Goal: Check status: Check status

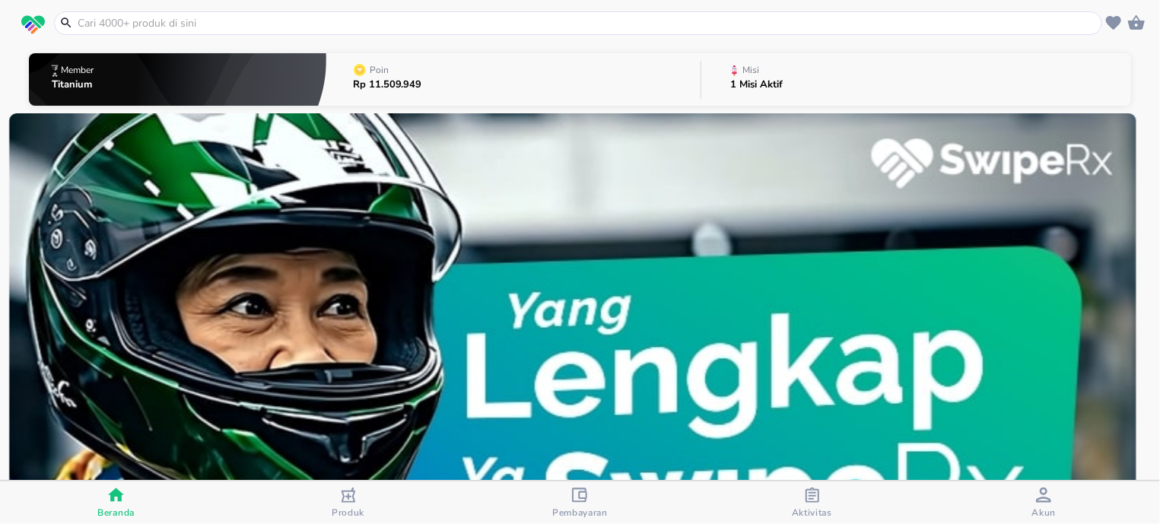
click at [822, 501] on div "Aktivitas" at bounding box center [812, 502] width 40 height 31
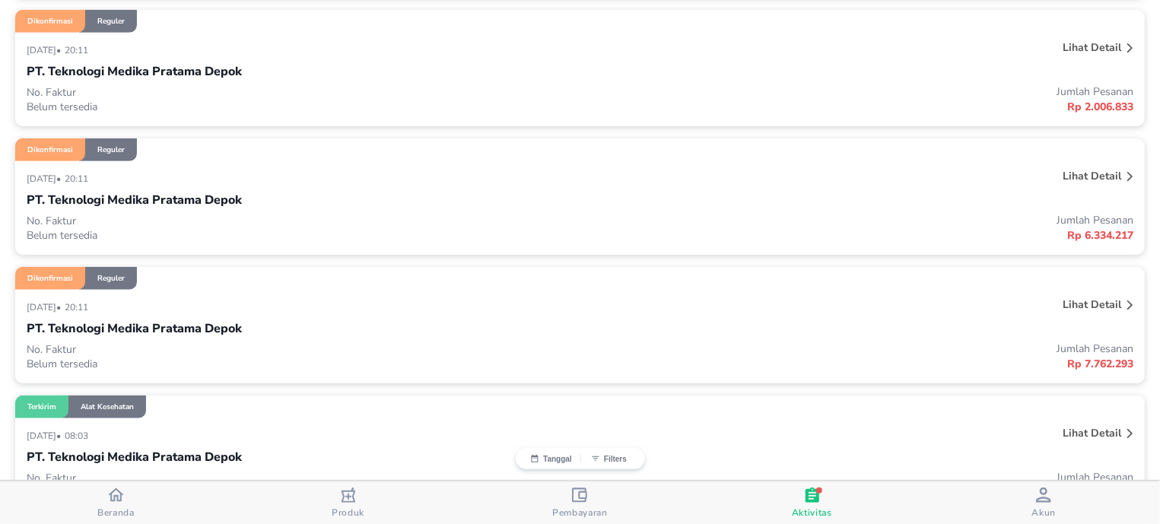
scroll to position [484, 0]
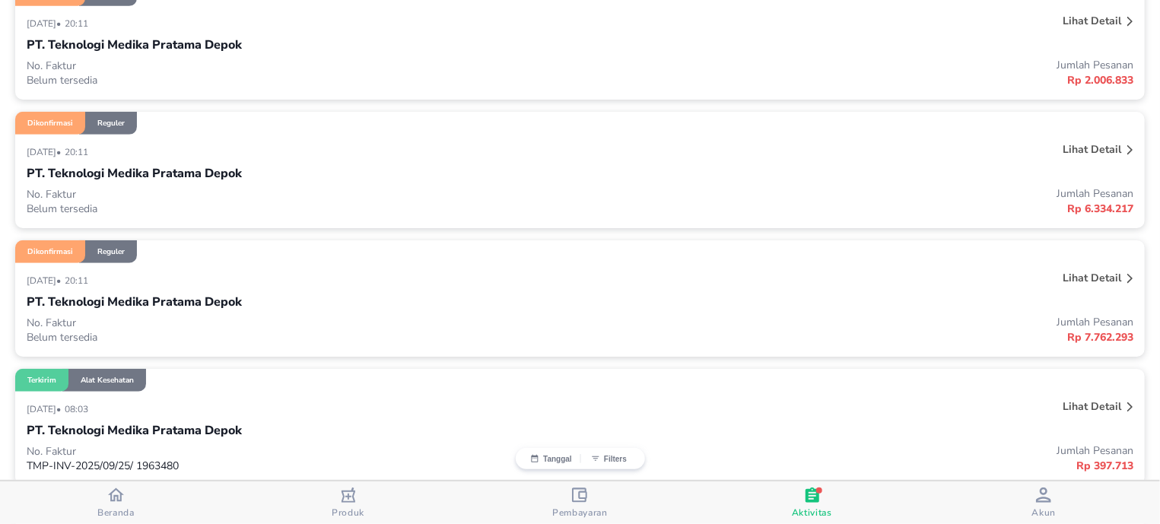
click at [446, 282] on div "[DATE] • 20:11" at bounding box center [350, 280] width 646 height 18
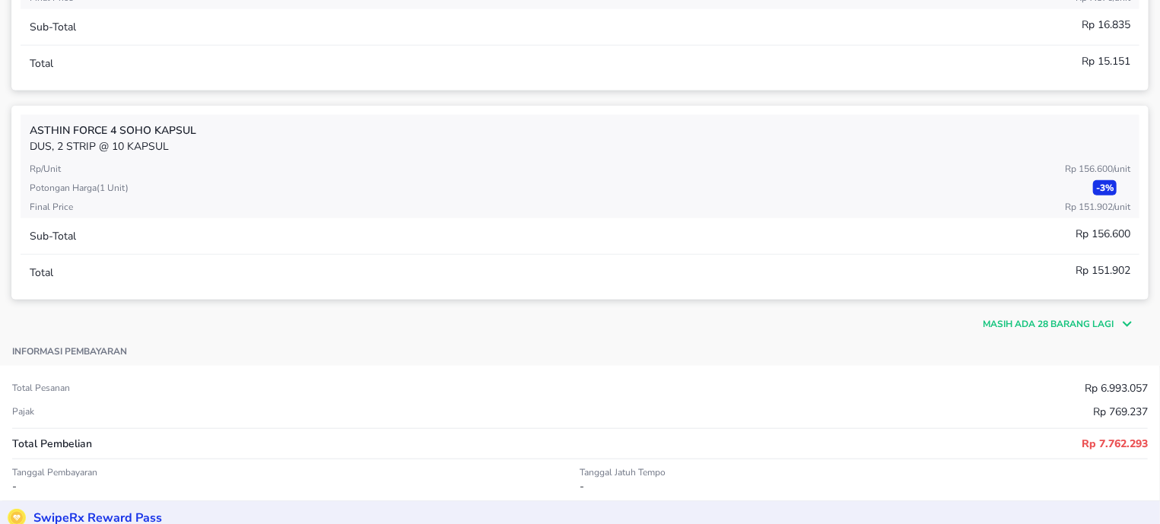
scroll to position [774, 0]
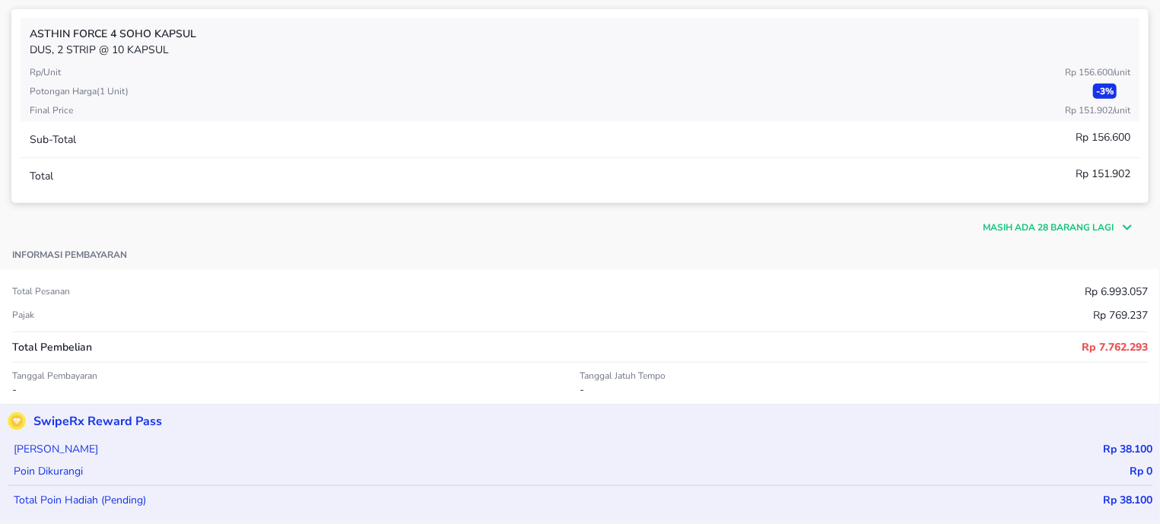
click at [1071, 226] on p "Masih ada 28 barang lagi" at bounding box center [1047, 228] width 131 height 14
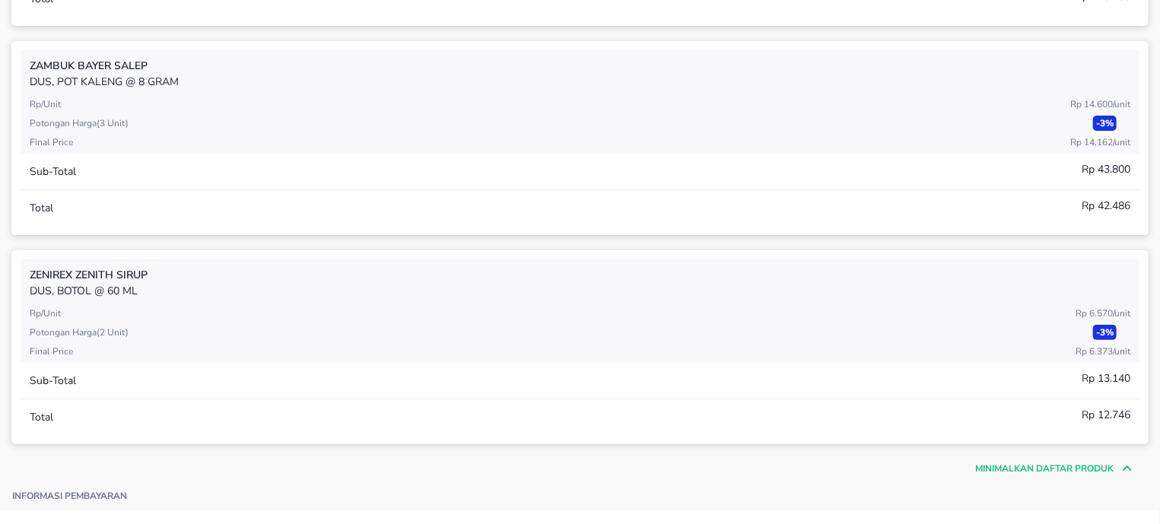
scroll to position [6582, 0]
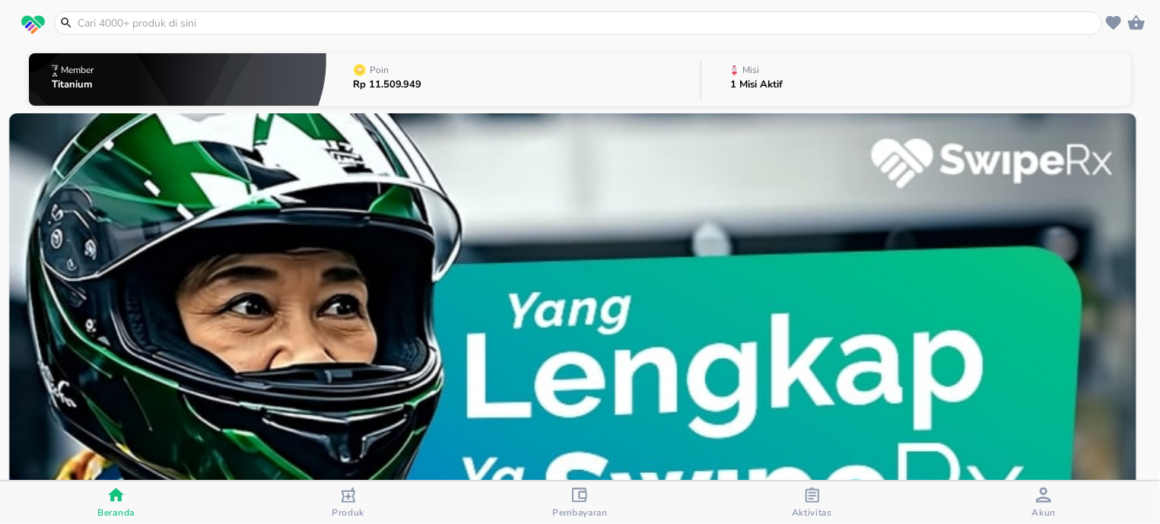
click at [812, 497] on icon "button" at bounding box center [812, 494] width 14 height 15
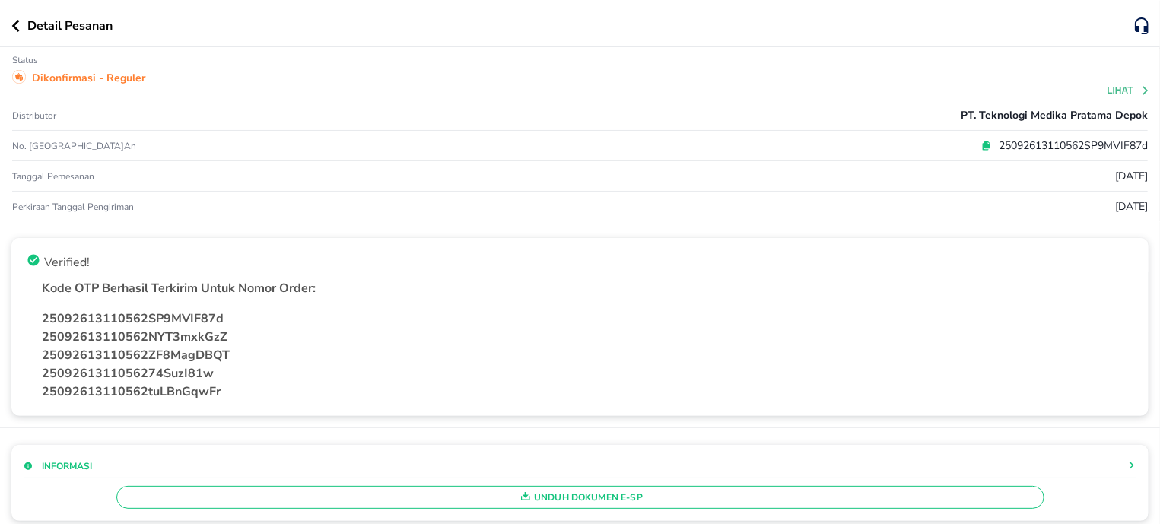
click at [8, 30] on div "Detail Pesanan" at bounding box center [580, 23] width 1160 height 47
click at [19, 28] on icon "button" at bounding box center [15, 26] width 8 height 12
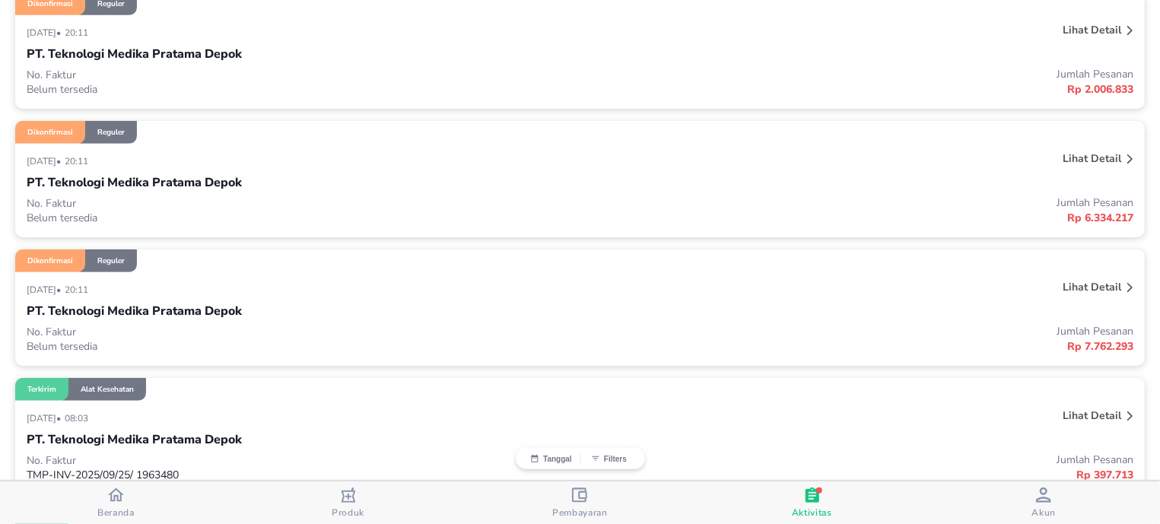
scroll to position [484, 0]
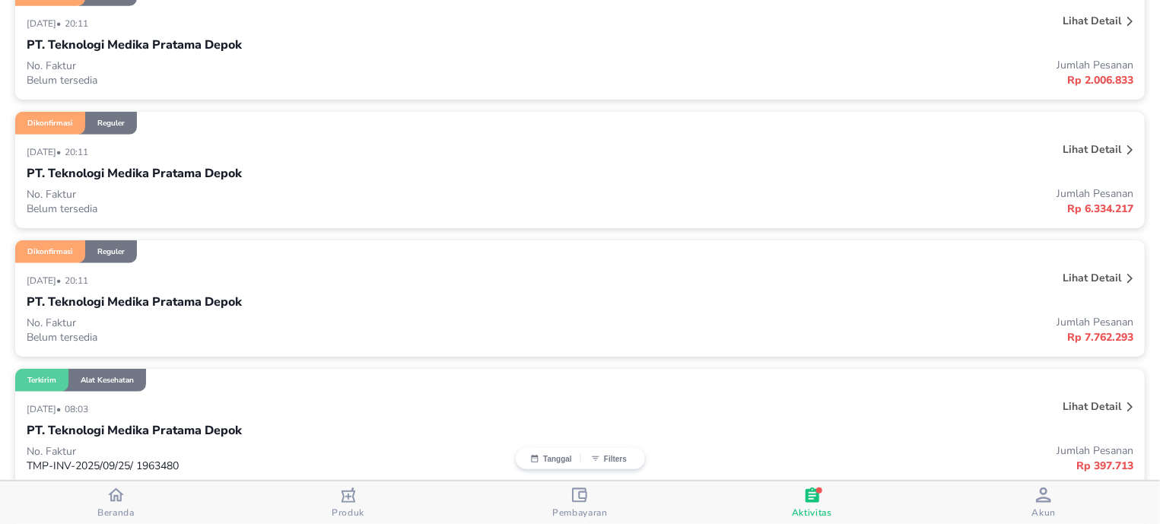
click at [1098, 154] on p "Lihat detail" at bounding box center [1091, 149] width 59 height 14
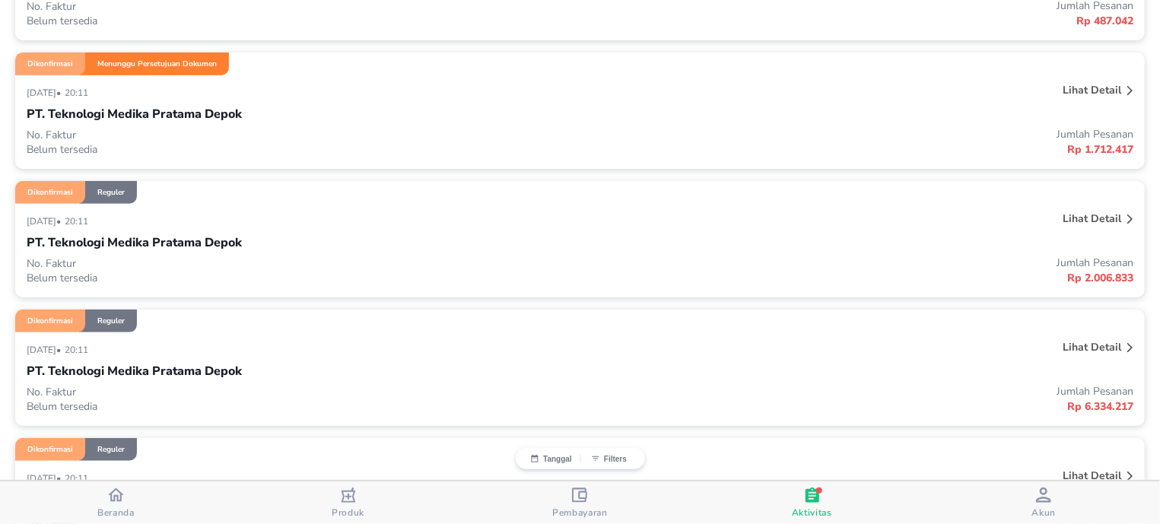
scroll to position [479, 0]
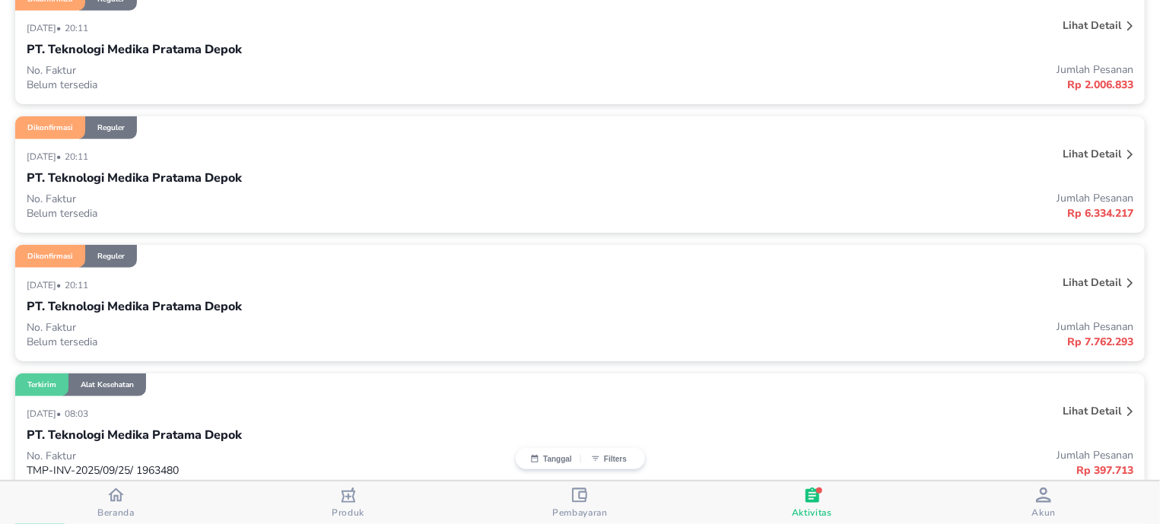
click at [741, 160] on div "Lihat detail" at bounding box center [905, 156] width 461 height 24
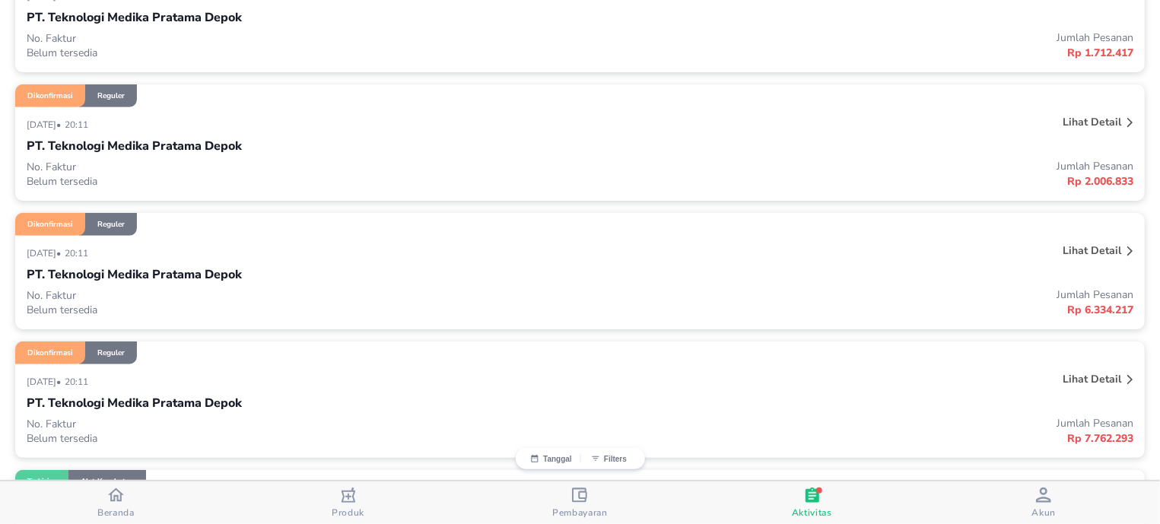
click at [1062, 255] on p "Lihat detail" at bounding box center [1091, 250] width 59 height 14
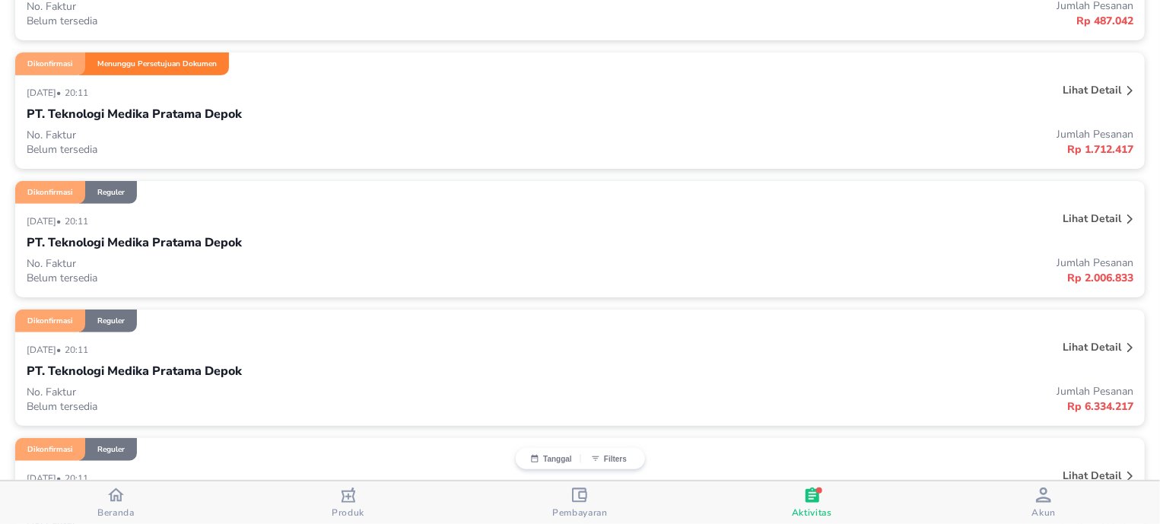
click at [1055, 255] on div "PT. Teknologi Medika Pratama Depok" at bounding box center [580, 243] width 1106 height 26
click at [1046, 364] on div "PT. Teknologi Medika Pratama Depok" at bounding box center [580, 371] width 1106 height 26
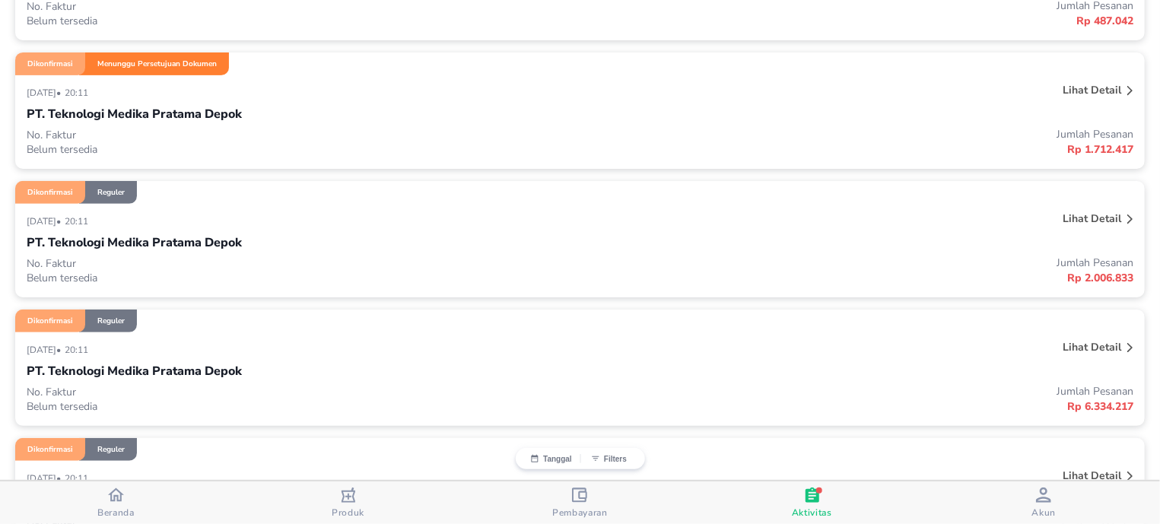
click at [1046, 364] on div "PT. Teknologi Medika Pratama Depok" at bounding box center [580, 371] width 1106 height 26
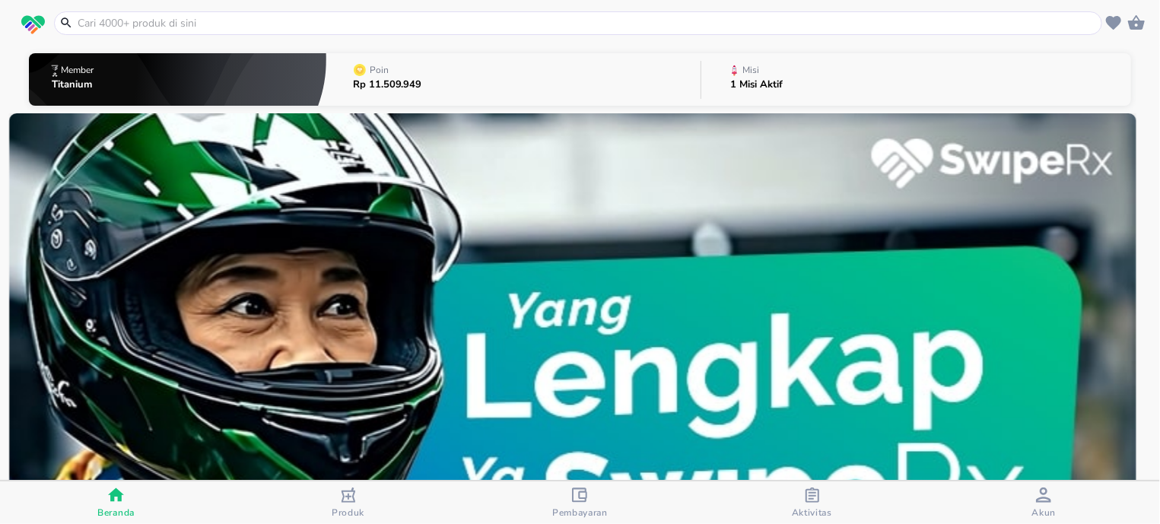
click at [796, 510] on span "Aktivitas" at bounding box center [812, 512] width 40 height 12
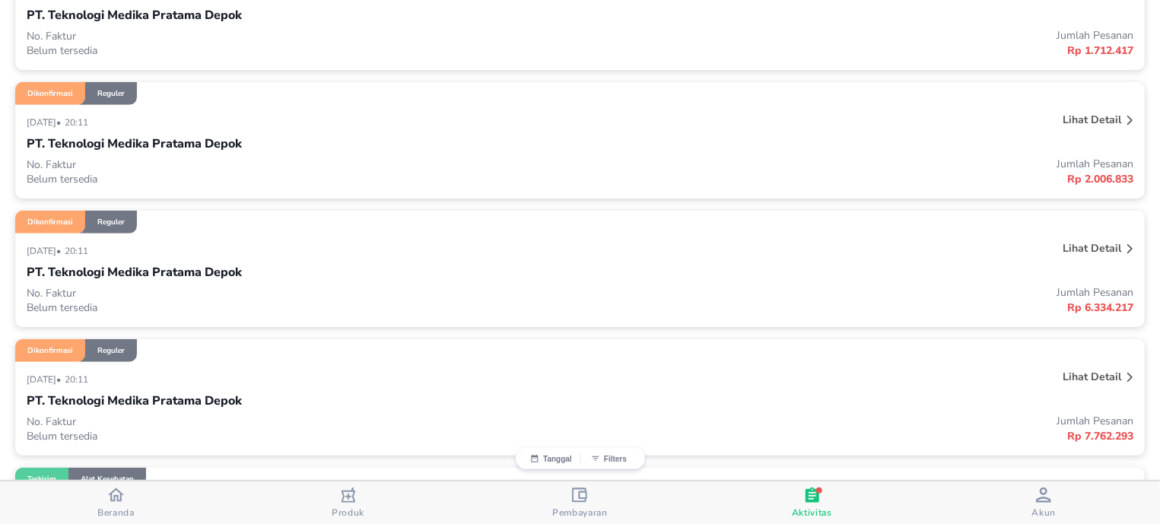
scroll to position [484, 0]
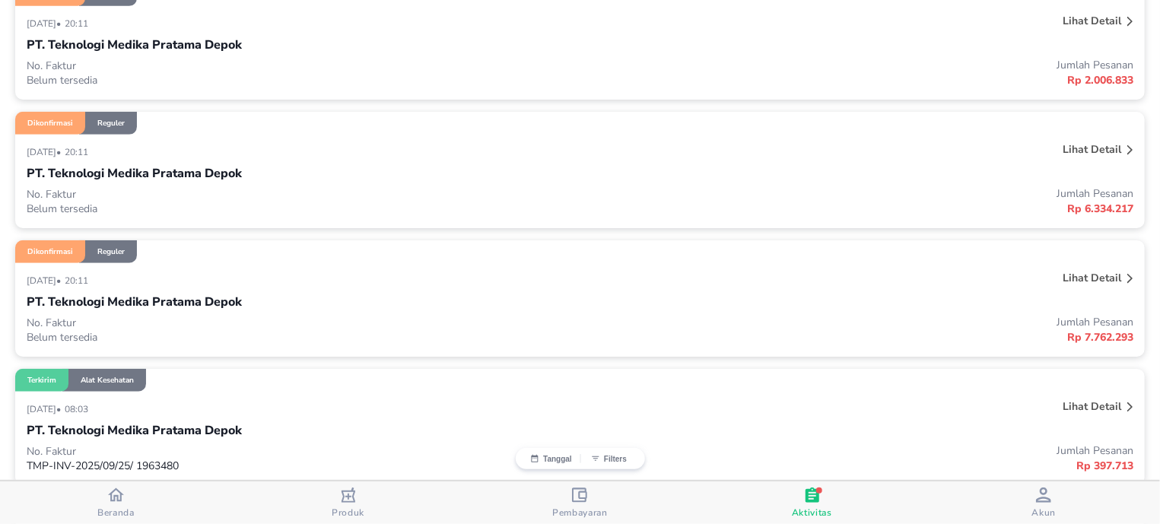
click at [1045, 182] on div "PT. Teknologi Medika Pratama Depok" at bounding box center [580, 173] width 1106 height 26
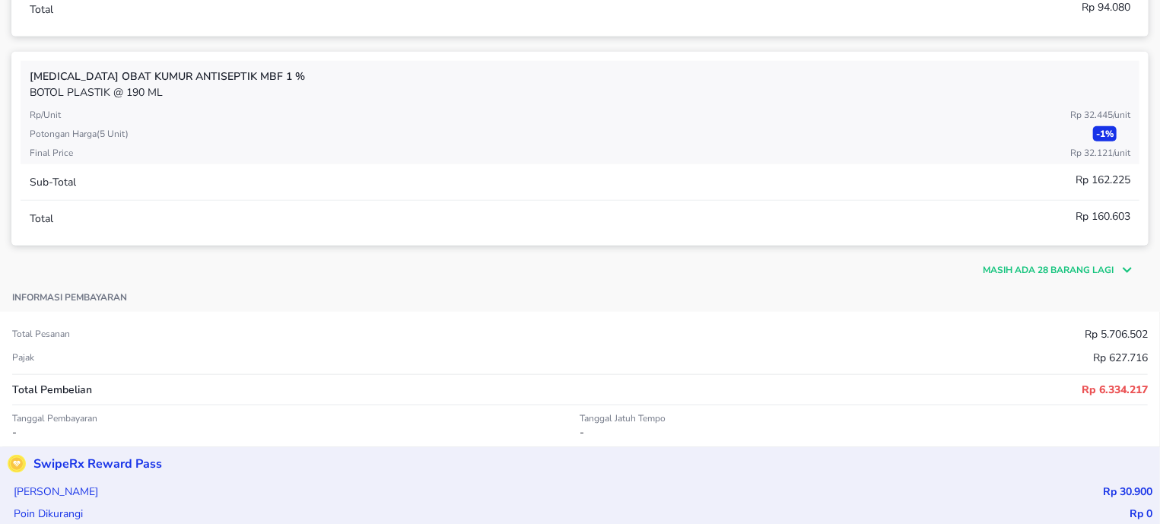
scroll to position [774, 0]
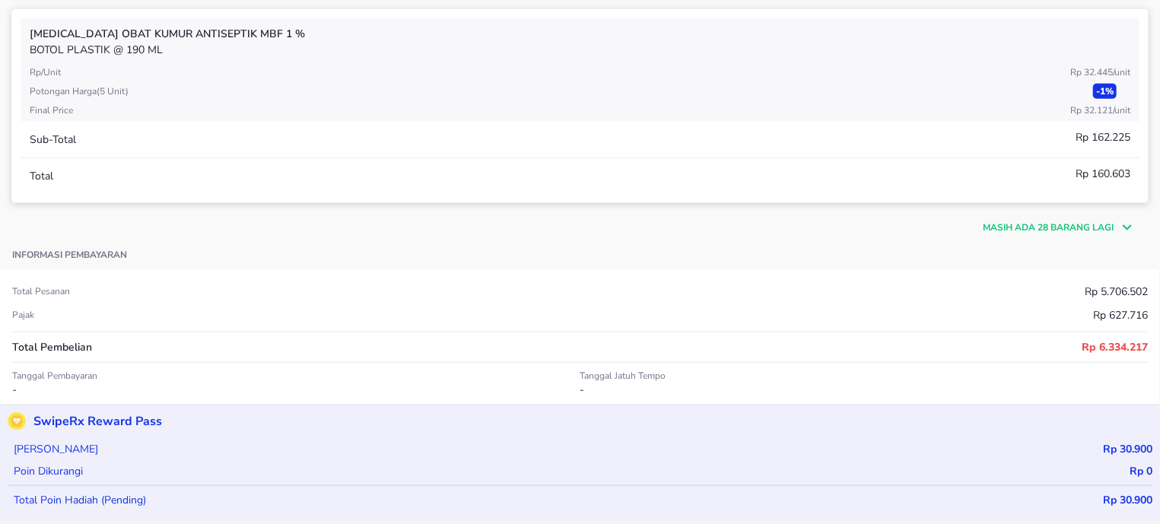
click at [997, 232] on p "Masih ada 28 barang lagi" at bounding box center [1047, 228] width 131 height 14
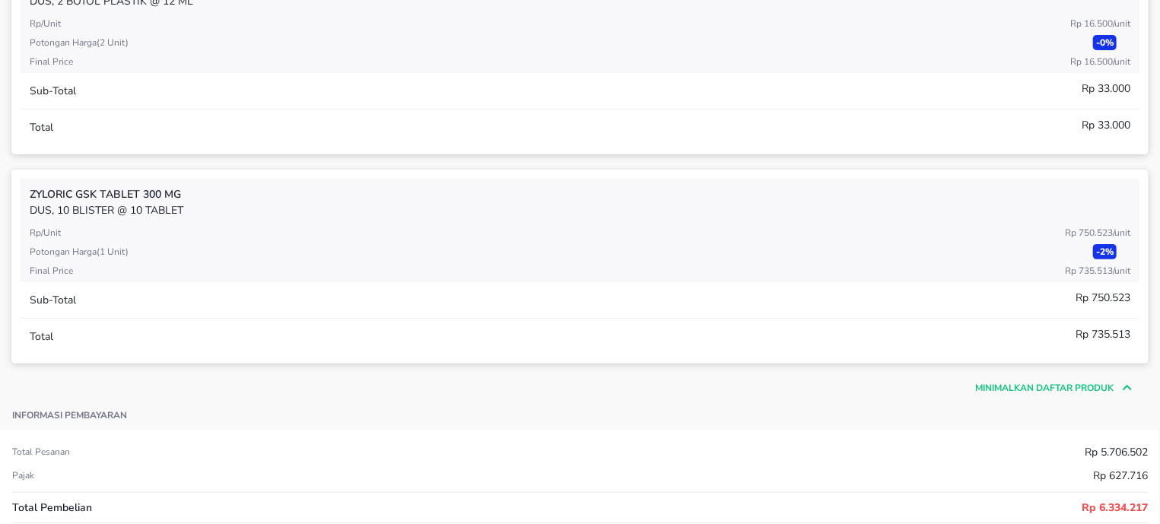
scroll to position [6582, 0]
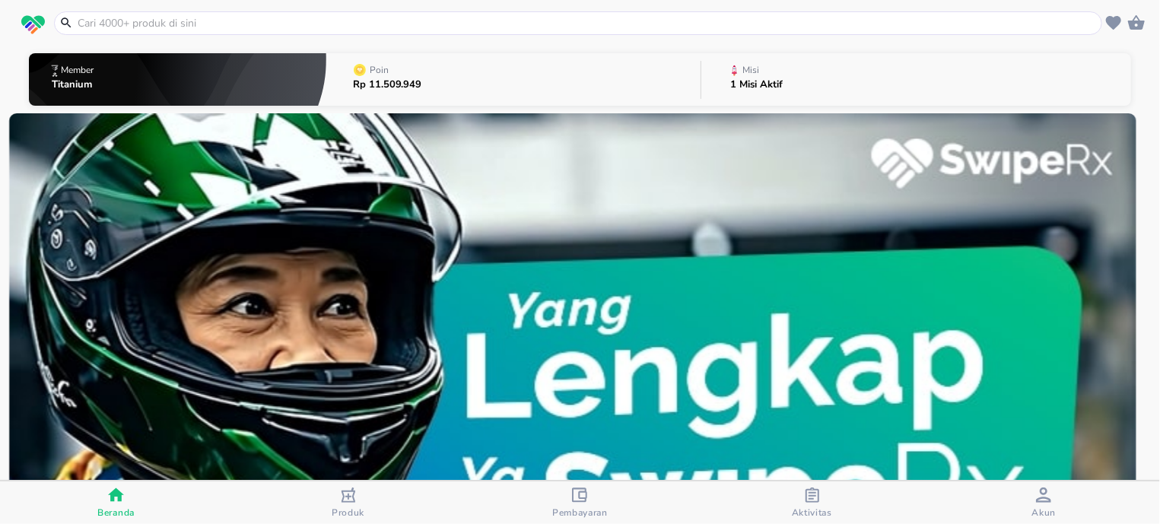
click at [562, 506] on span "Pembayaran" at bounding box center [580, 512] width 56 height 12
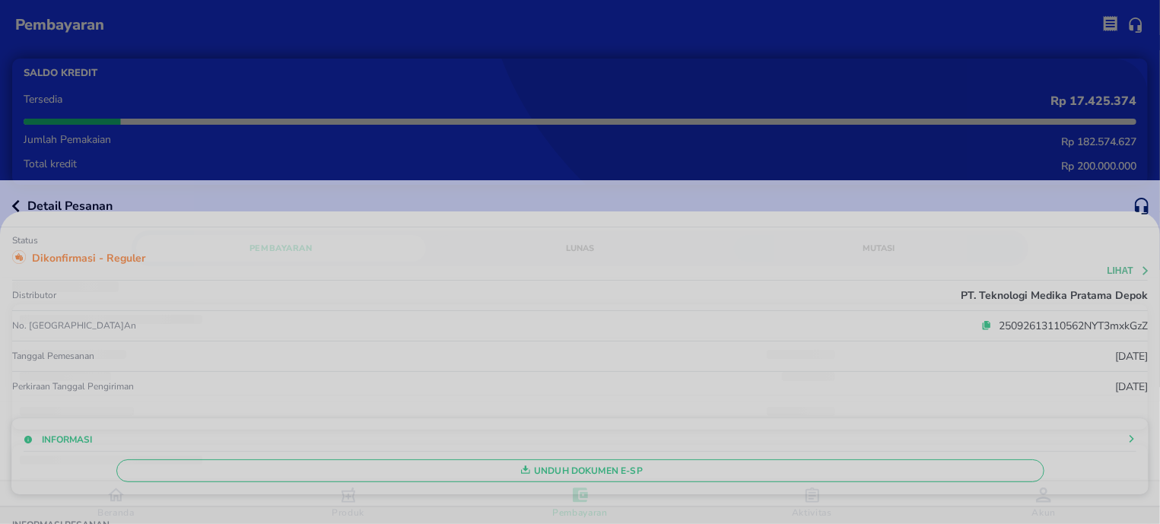
click at [814, 493] on div "Informasi Unduh Dokumen e-SP" at bounding box center [579, 456] width 1137 height 76
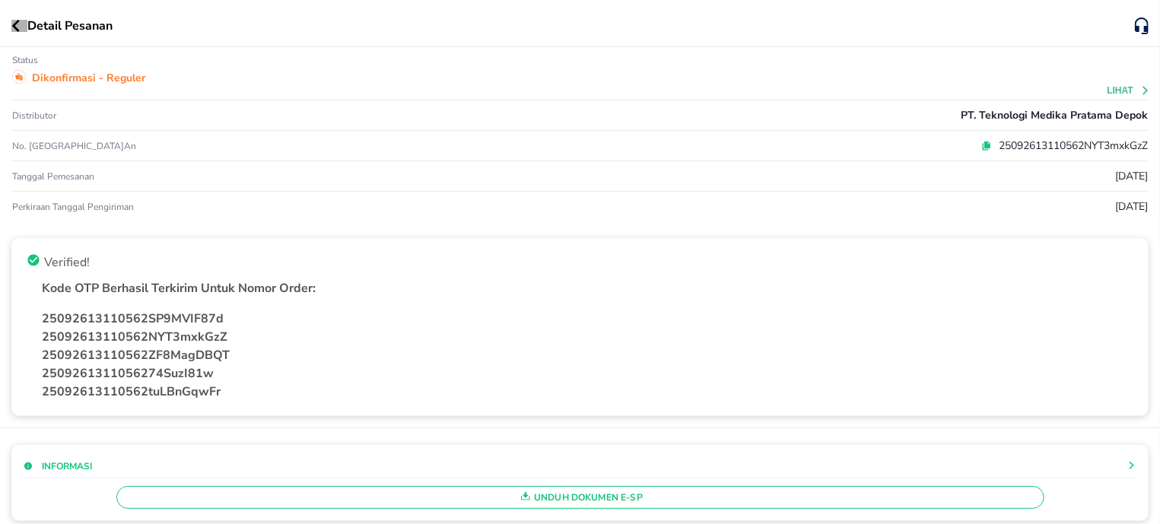
click at [15, 27] on icon "button" at bounding box center [16, 26] width 8 height 12
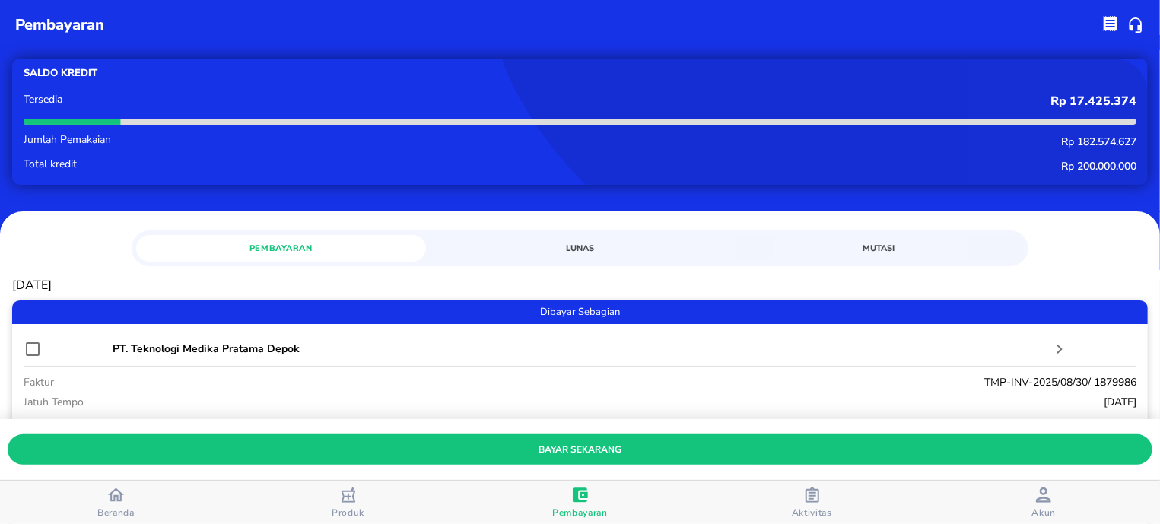
click at [805, 496] on div "Aktivitas" at bounding box center [812, 502] width 40 height 31
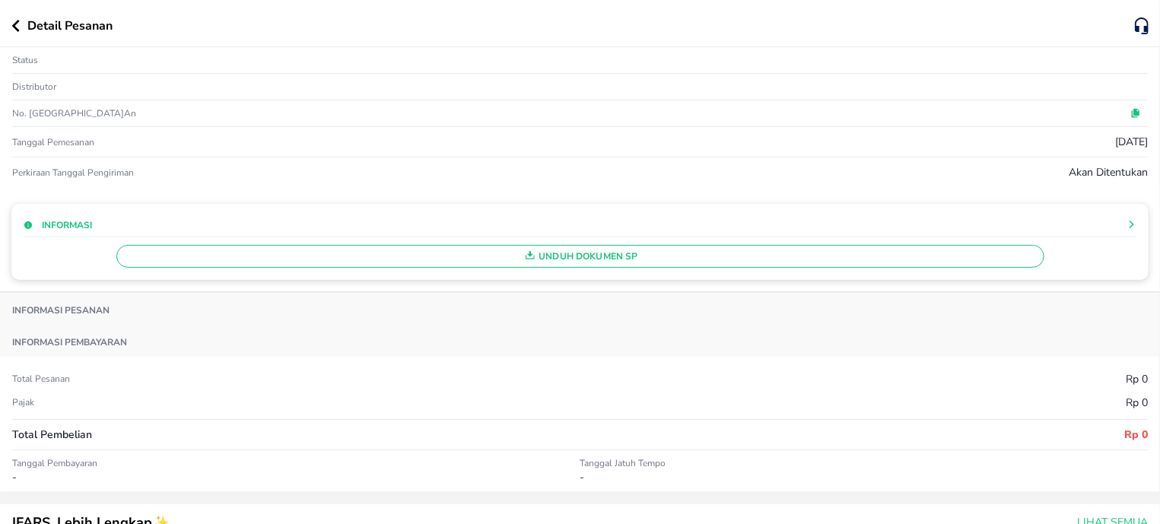
click at [6, 26] on div "Detail Pesanan" at bounding box center [580, 23] width 1160 height 47
click at [11, 23] on div "Detail Pesanan" at bounding box center [580, 23] width 1160 height 47
click at [13, 27] on icon "button" at bounding box center [15, 26] width 8 height 12
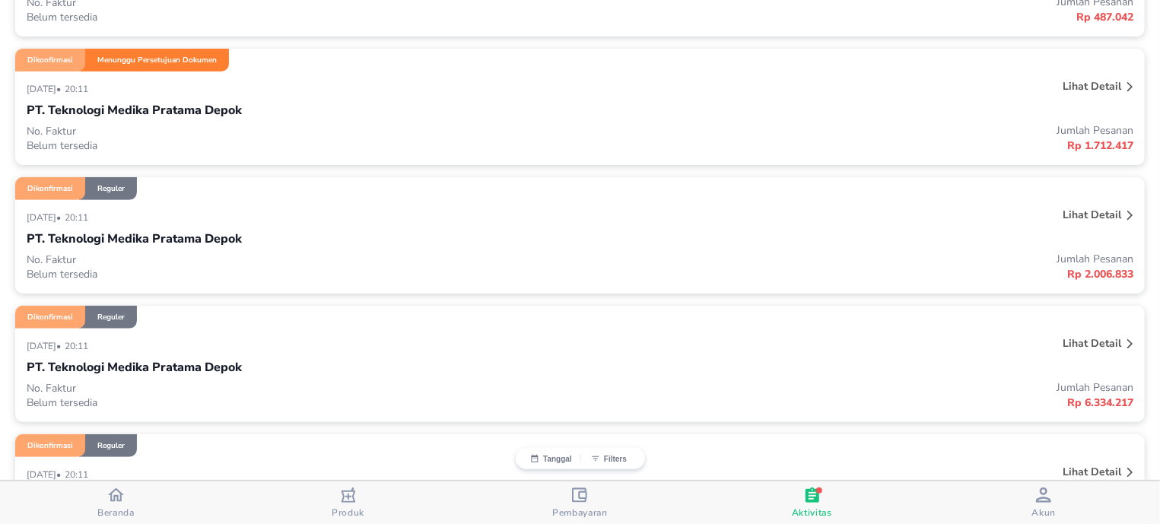
scroll to position [387, 0]
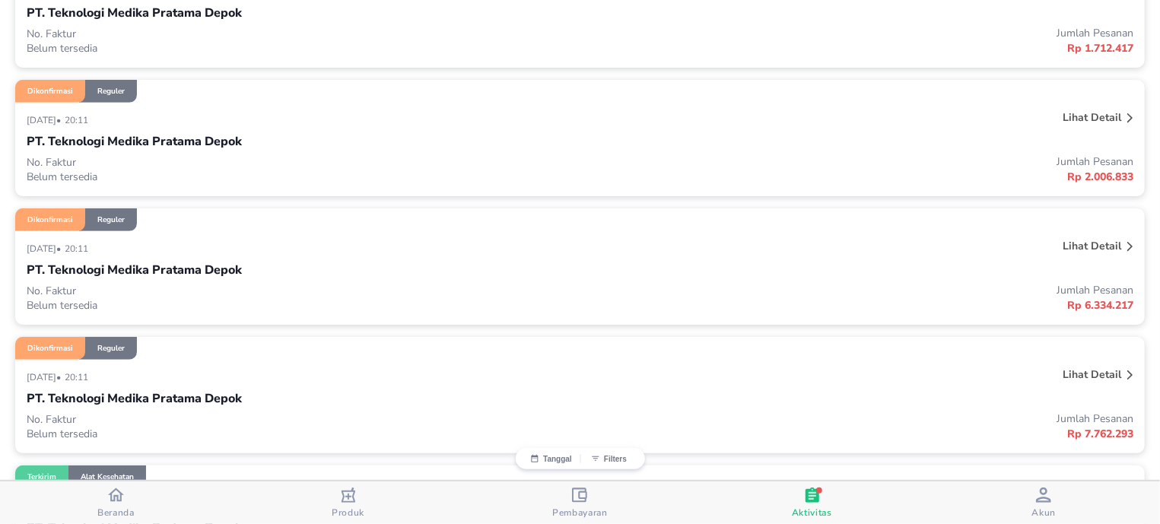
click at [1030, 141] on div "PT. Teknologi Medika Pratama Depok" at bounding box center [580, 142] width 1106 height 26
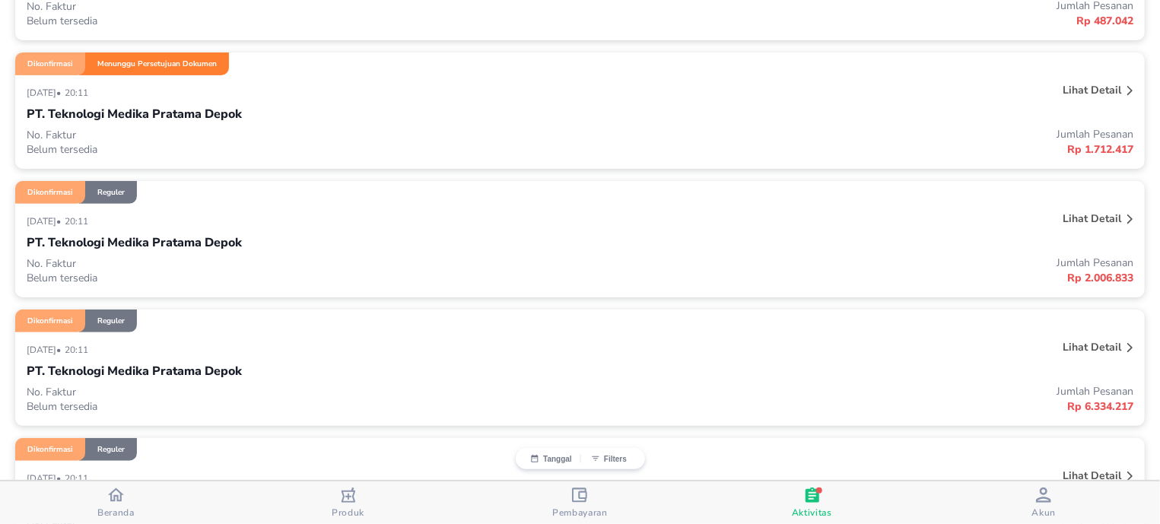
click at [100, 505] on div "Beranda" at bounding box center [115, 503] width 37 height 32
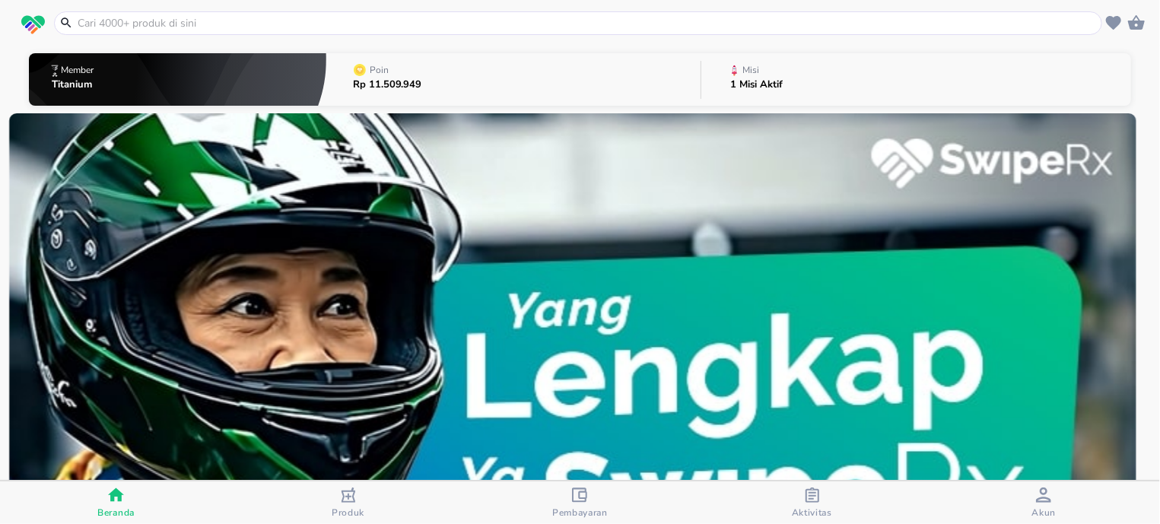
click at [802, 501] on div "Aktivitas" at bounding box center [812, 502] width 40 height 31
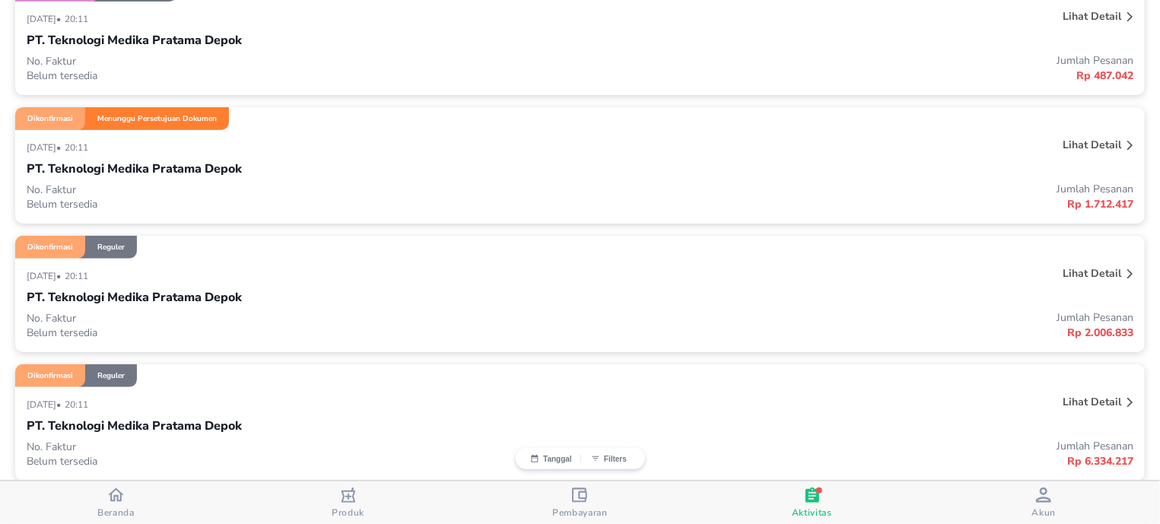
scroll to position [290, 0]
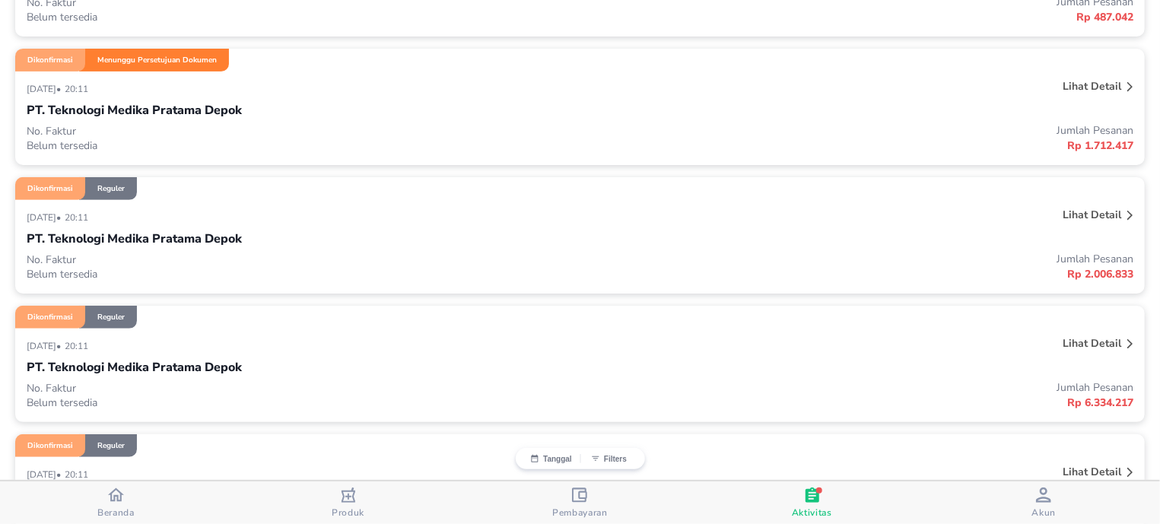
click at [1085, 220] on p "Lihat detail" at bounding box center [1091, 215] width 59 height 14
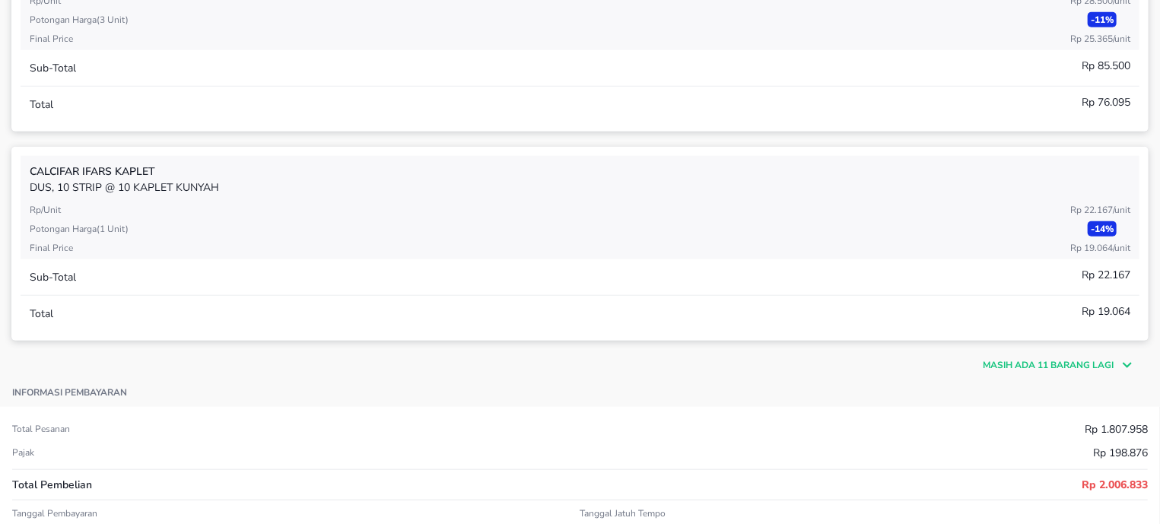
scroll to position [678, 0]
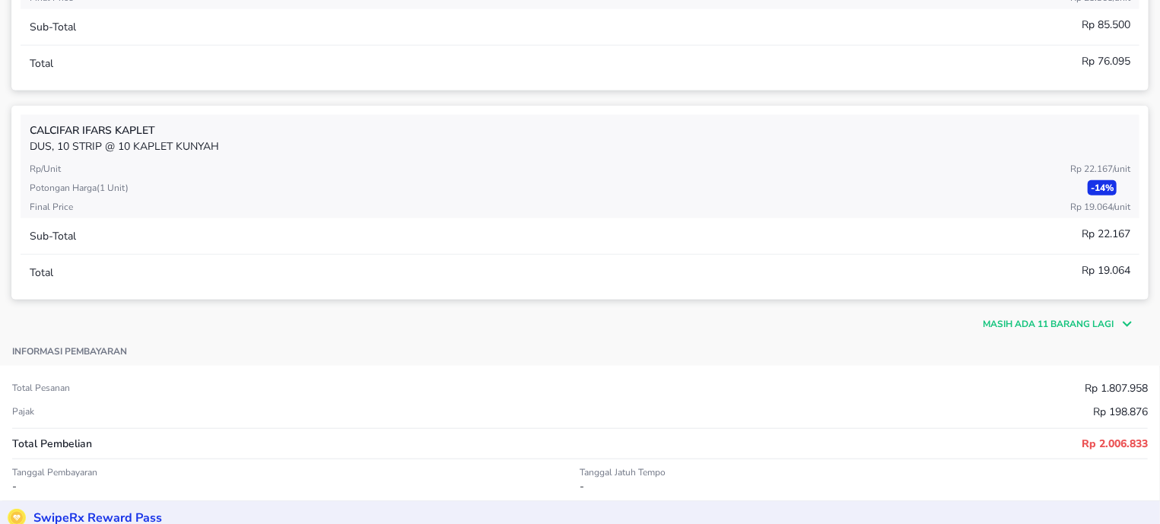
click at [987, 328] on p "Masih ada 11 barang lagi" at bounding box center [1047, 324] width 131 height 14
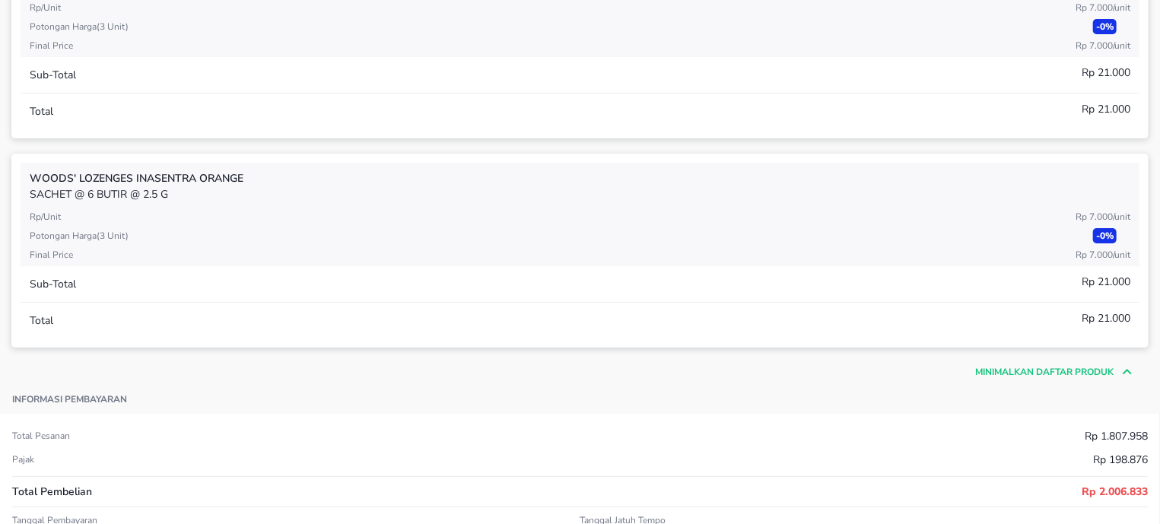
scroll to position [3000, 0]
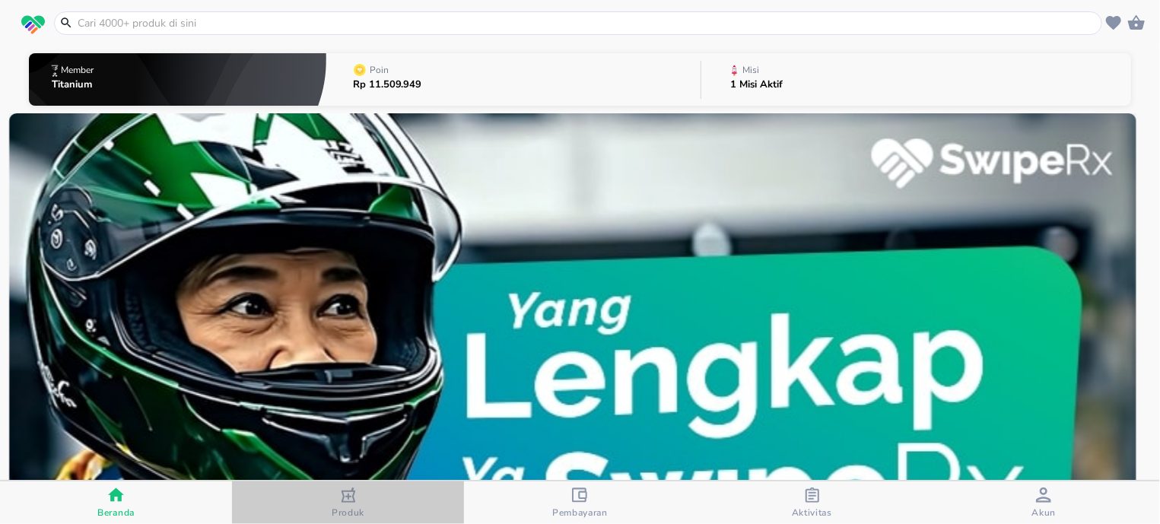
drag, startPoint x: 342, startPoint y: 500, endPoint x: 245, endPoint y: 500, distance: 97.3
click at [341, 500] on icon "button" at bounding box center [348, 494] width 15 height 15
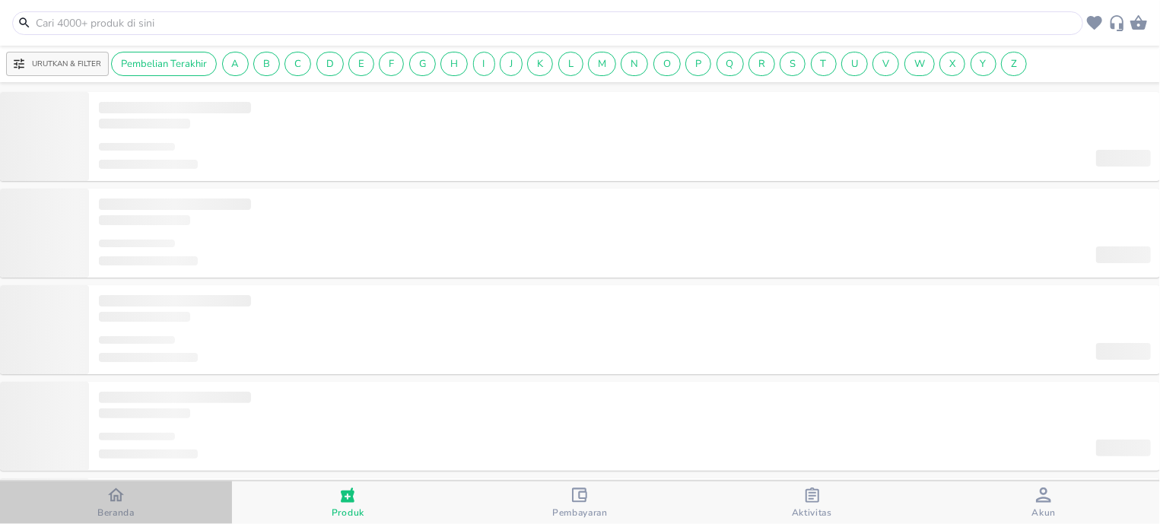
drag, startPoint x: 125, startPoint y: 500, endPoint x: 427, endPoint y: 500, distance: 301.9
click at [129, 500] on div "Beranda" at bounding box center [115, 503] width 37 height 32
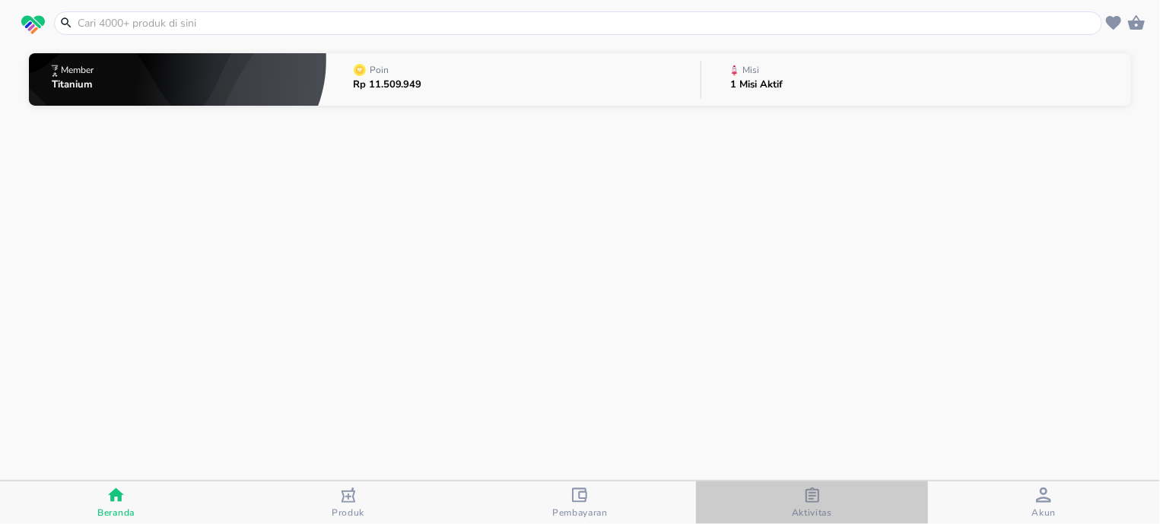
click at [792, 498] on span "Aktivitas" at bounding box center [811, 502] width 223 height 31
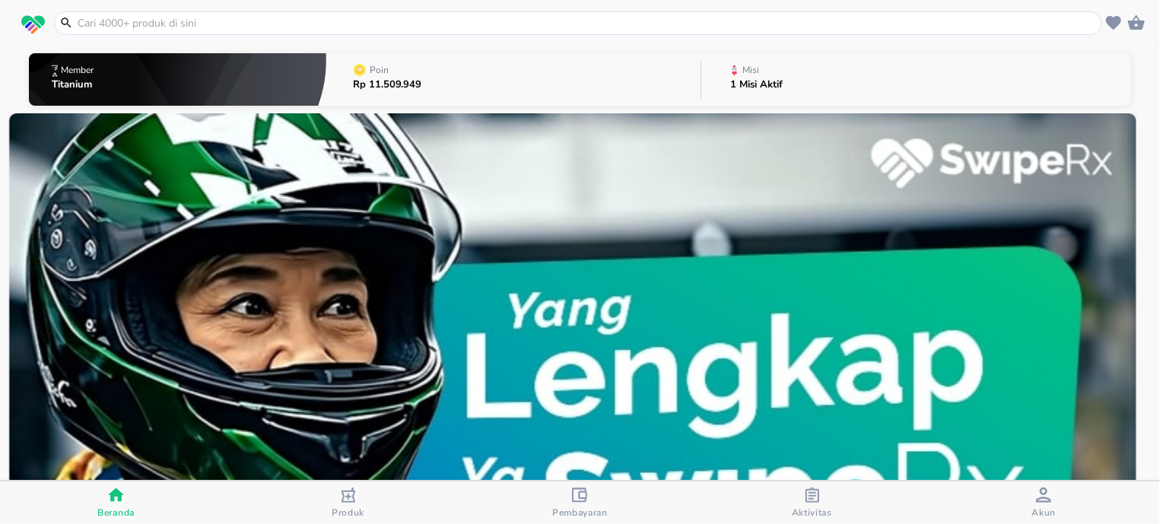
click at [814, 498] on icon "button" at bounding box center [811, 494] width 15 height 15
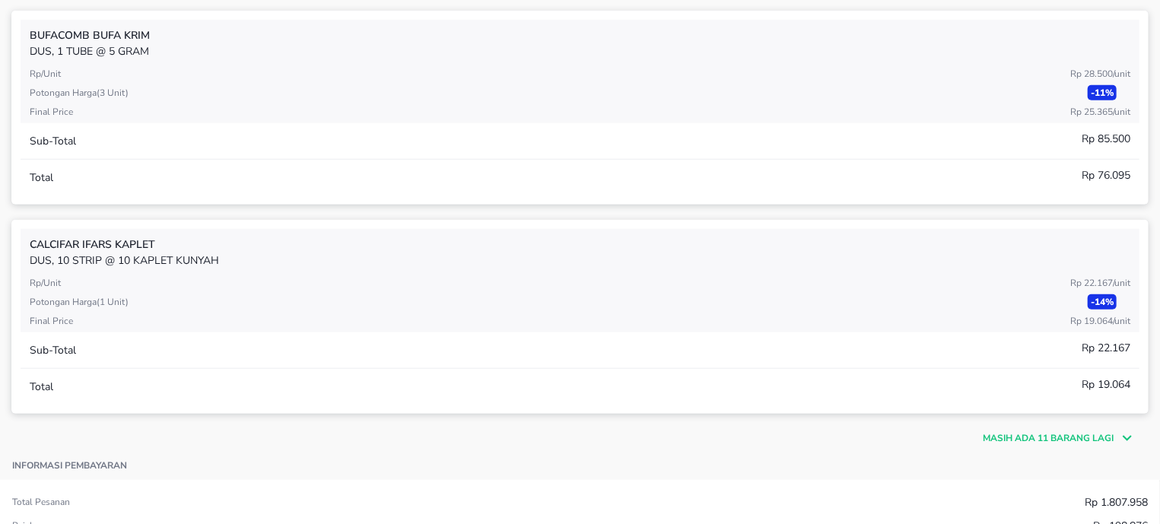
scroll to position [580, 0]
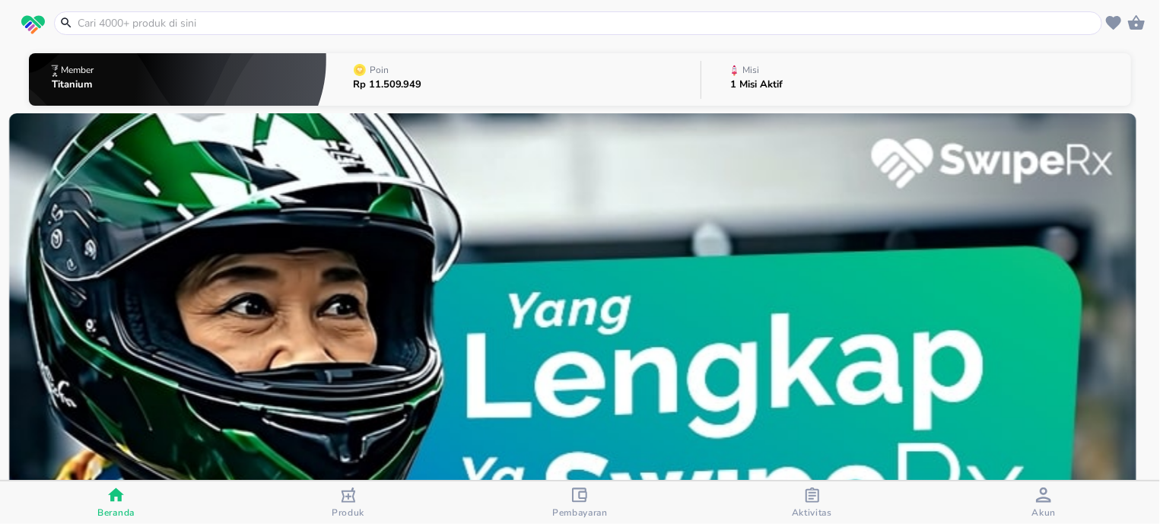
click at [817, 493] on icon "button" at bounding box center [812, 494] width 14 height 15
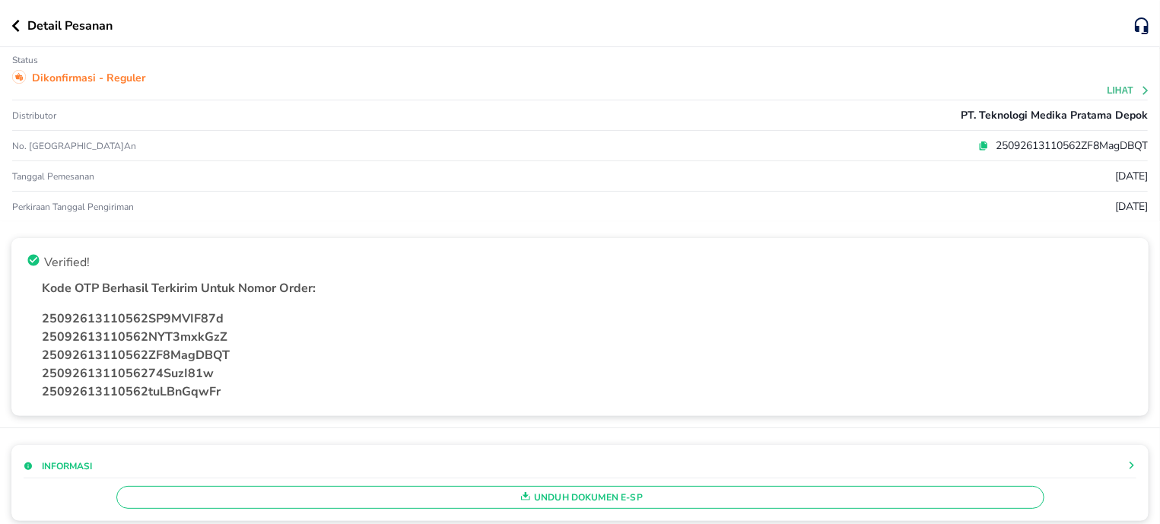
click at [16, 28] on icon "button" at bounding box center [16, 26] width 8 height 12
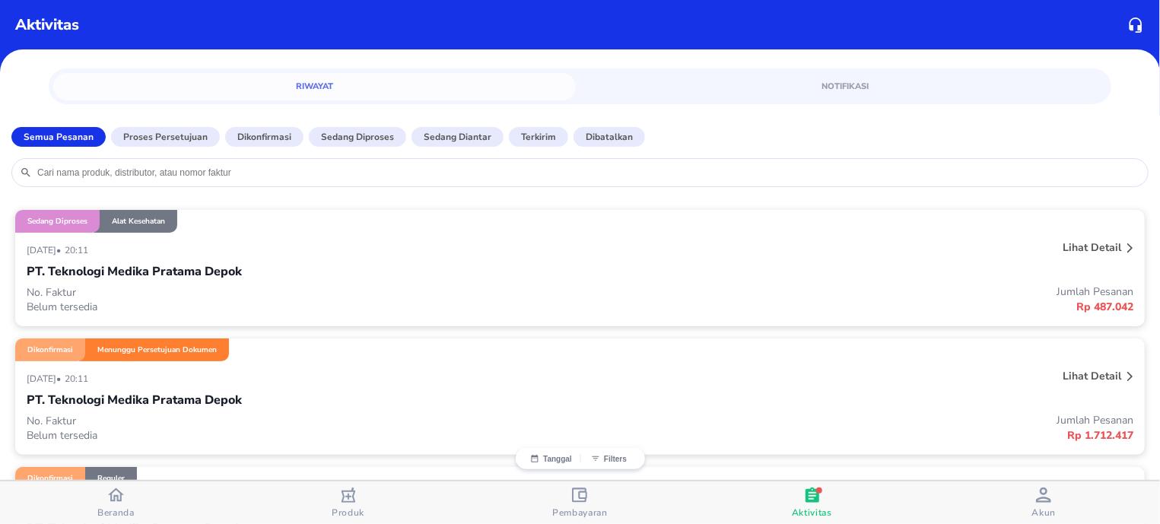
scroll to position [97, 0]
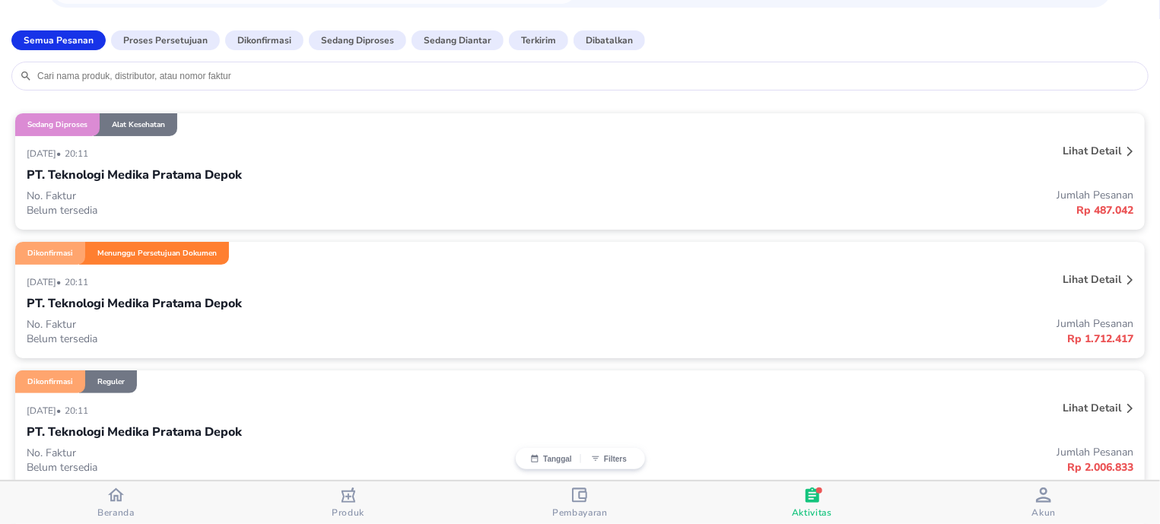
click at [1040, 310] on div "PT. Teknologi Medika Pratama Depok" at bounding box center [580, 303] width 1106 height 26
click at [1039, 310] on div "PT. Teknologi Medika Pratama Depok" at bounding box center [580, 303] width 1106 height 26
drag, startPoint x: 101, startPoint y: 497, endPoint x: 132, endPoint y: 496, distance: 31.2
click at [103, 496] on div "Beranda" at bounding box center [115, 503] width 37 height 32
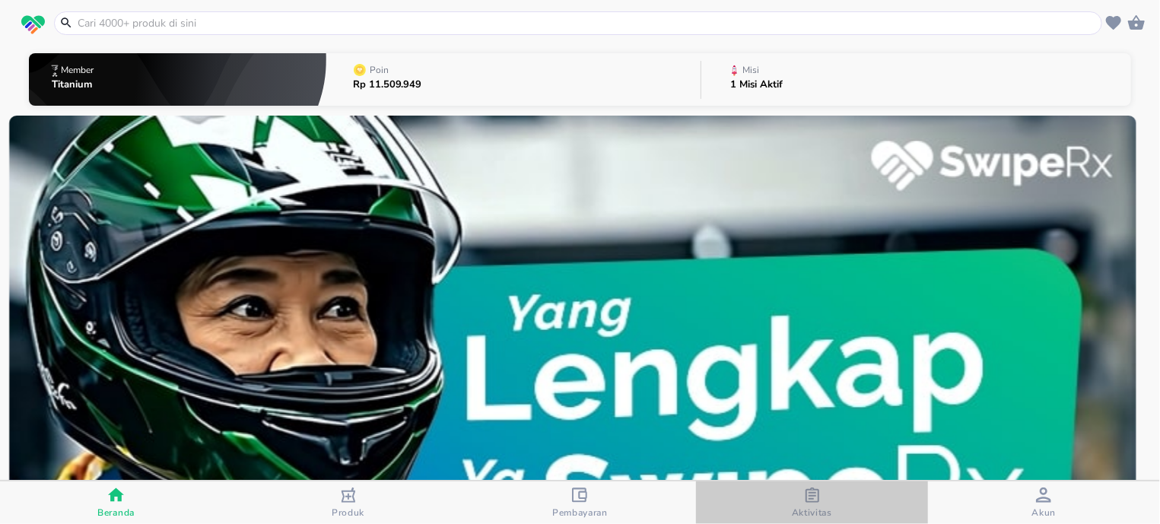
click at [802, 488] on div "Aktivitas" at bounding box center [812, 502] width 40 height 31
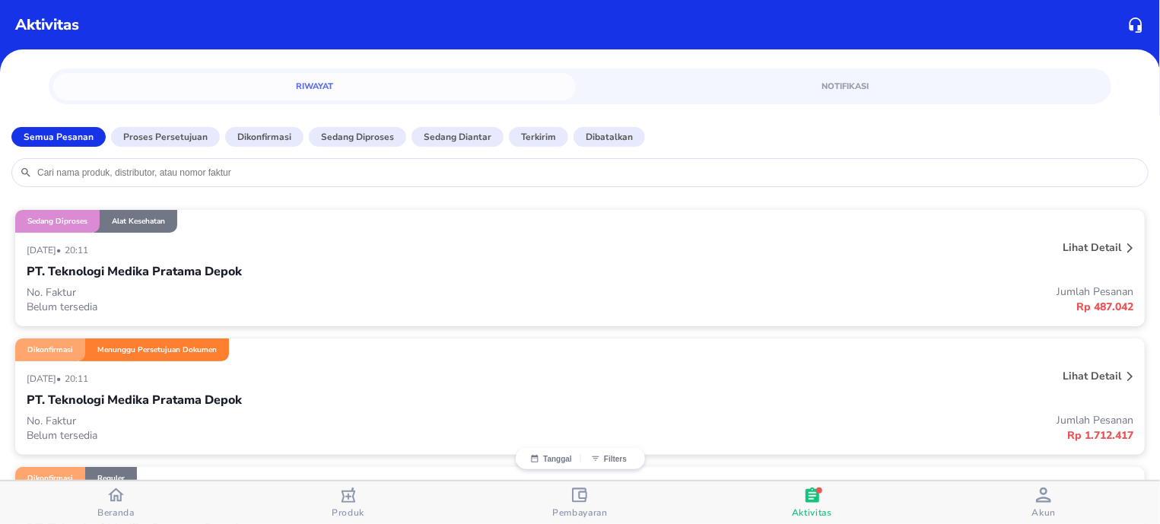
click at [1084, 379] on p "Lihat detail" at bounding box center [1091, 376] width 59 height 14
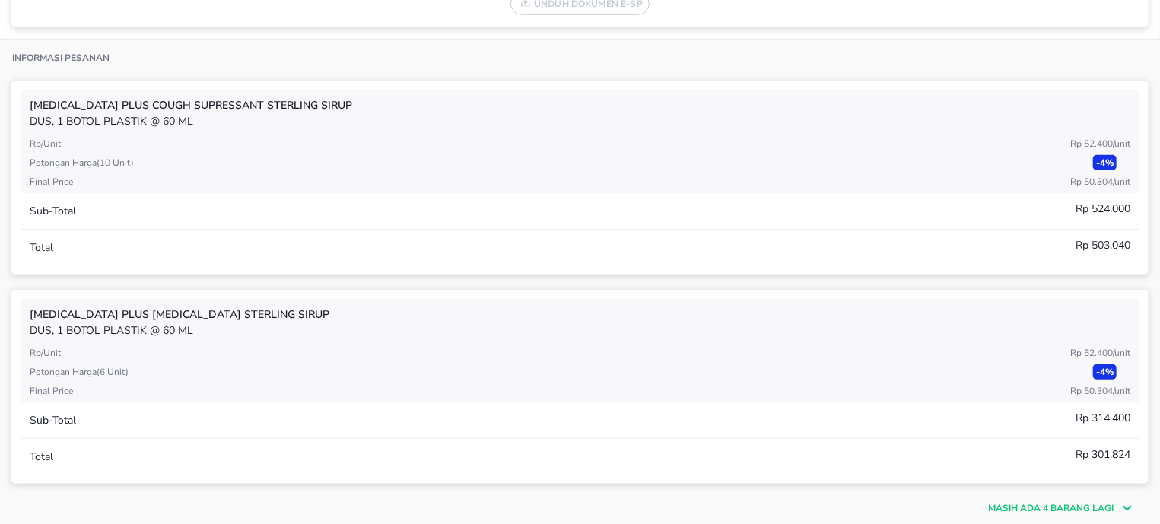
scroll to position [774, 0]
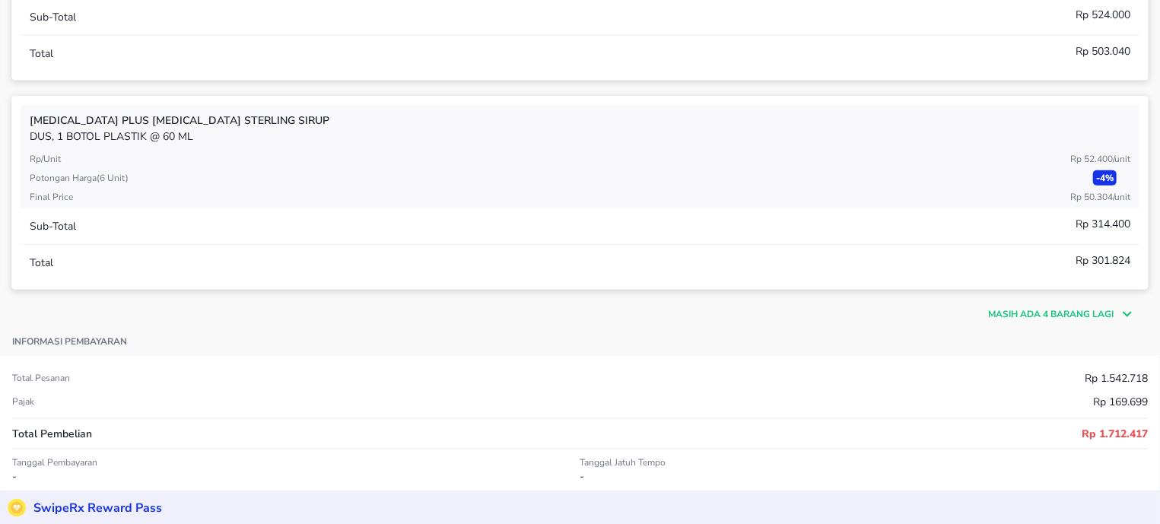
click at [1081, 317] on p "Masih ada 4 barang lagi" at bounding box center [1050, 314] width 125 height 14
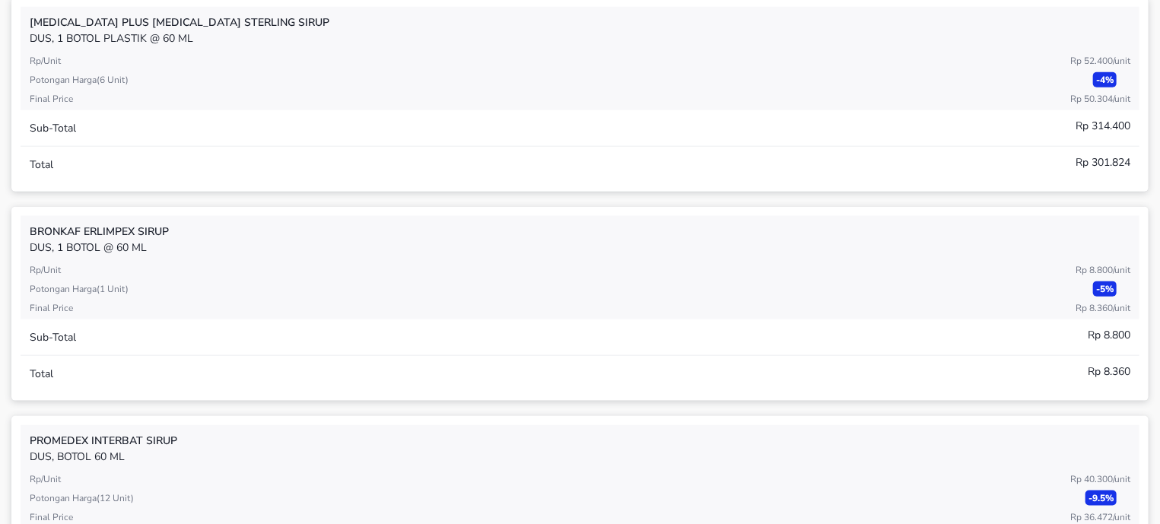
scroll to position [1065, 0]
